Goal: Task Accomplishment & Management: Manage account settings

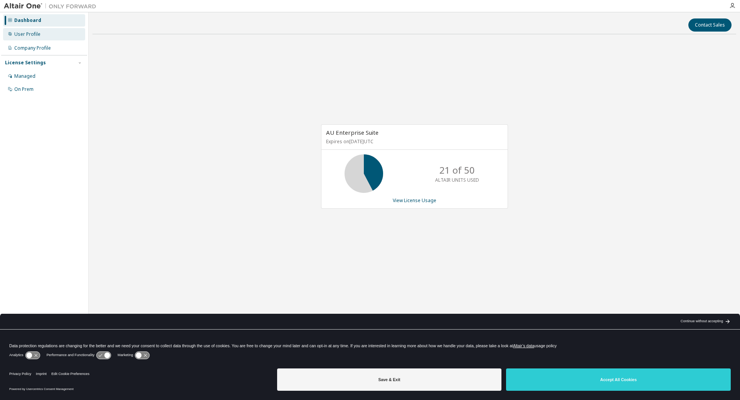
click at [32, 30] on div "User Profile" at bounding box center [44, 34] width 82 height 12
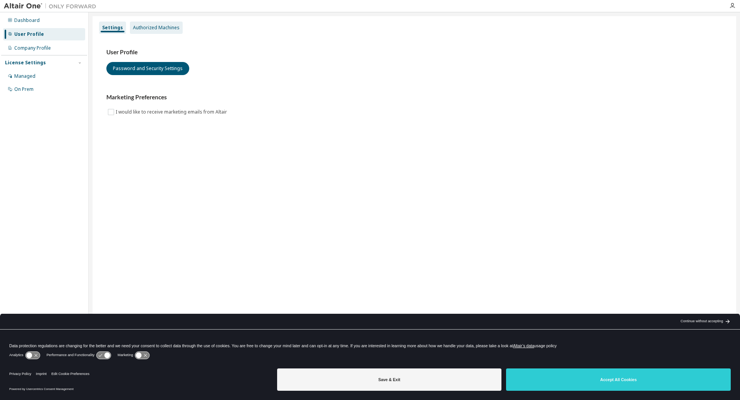
click at [167, 27] on div "Authorized Machines" at bounding box center [156, 28] width 47 height 6
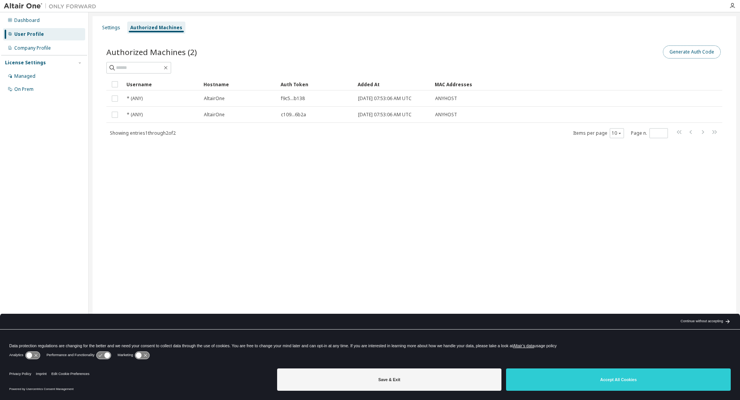
click at [694, 50] on button "Generate Auth Code" at bounding box center [692, 51] width 58 height 13
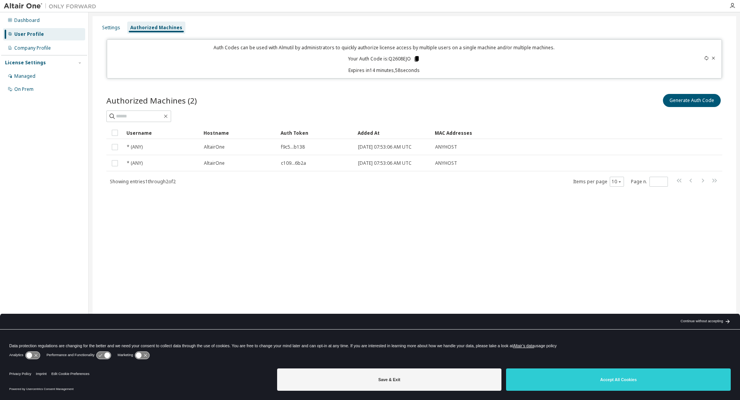
click at [418, 58] on icon at bounding box center [417, 58] width 4 height 5
